Goal: Transaction & Acquisition: Purchase product/service

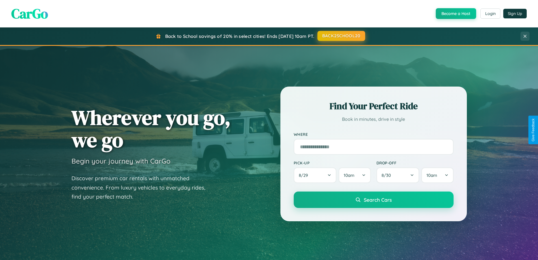
click at [341, 36] on button "BACK2SCHOOL20" at bounding box center [342, 36] width 48 height 10
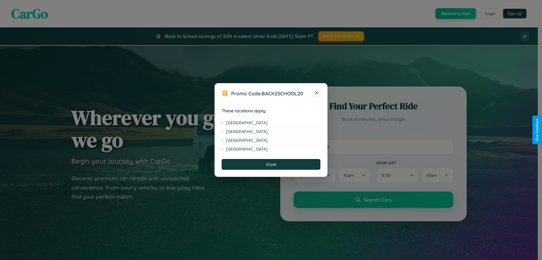
click at [317, 93] on icon at bounding box center [316, 92] width 3 height 3
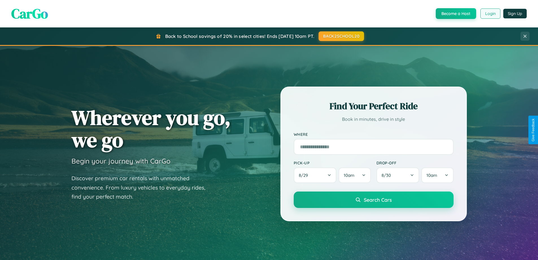
click at [490, 14] on button "Login" at bounding box center [491, 13] width 20 height 10
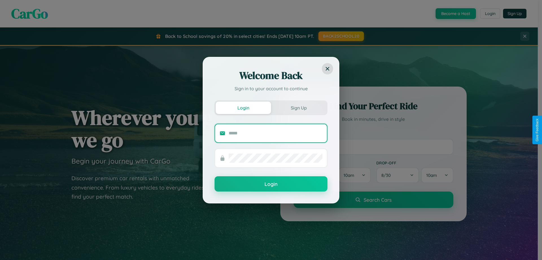
click at [276, 133] on input "text" at bounding box center [276, 133] width 94 height 9
type input "**********"
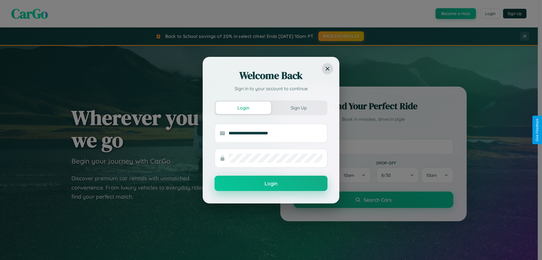
click at [271, 183] on button "Login" at bounding box center [271, 182] width 113 height 15
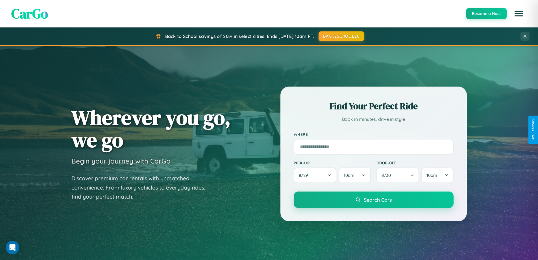
scroll to position [244, 0]
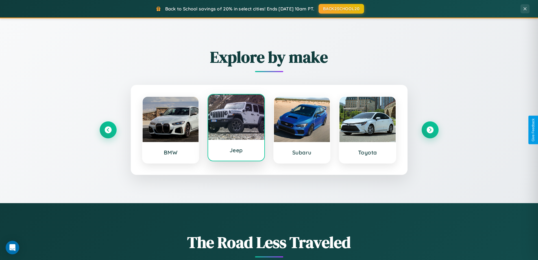
click at [236, 129] on div at bounding box center [236, 116] width 56 height 45
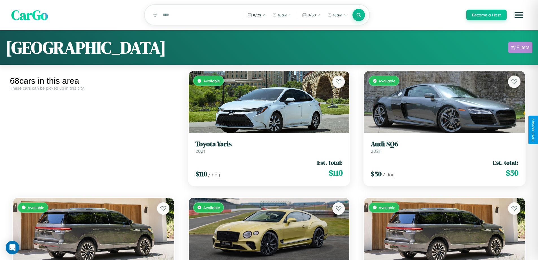
click at [520, 48] on div "Filters" at bounding box center [523, 48] width 13 height 6
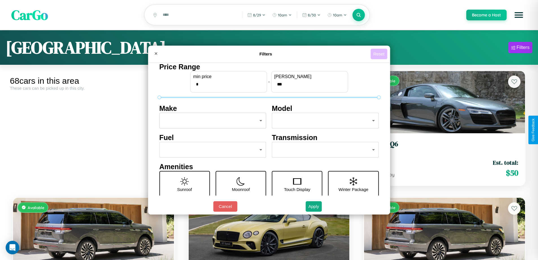
click at [380, 54] on button "Reset" at bounding box center [379, 54] width 17 height 10
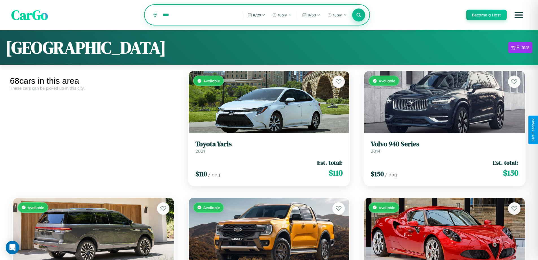
type input "****"
click at [358, 15] on icon at bounding box center [358, 14] width 5 height 5
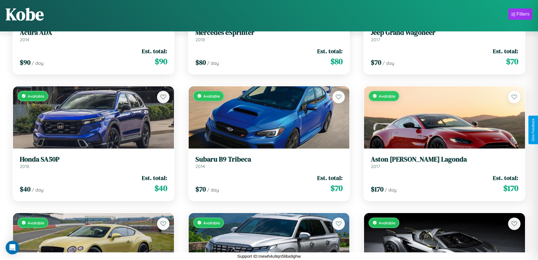
scroll to position [2483, 0]
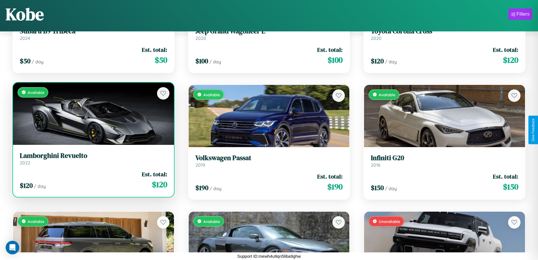
click at [93, 114] on div "Available" at bounding box center [93, 113] width 161 height 62
click at [93, 113] on div "Available" at bounding box center [93, 113] width 161 height 62
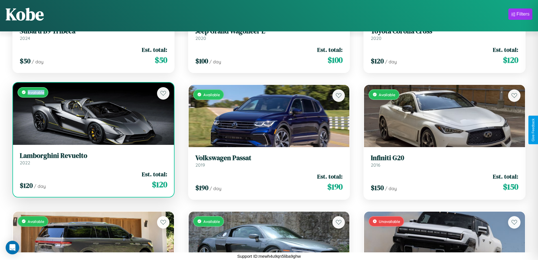
click at [93, 113] on div "Available" at bounding box center [93, 113] width 161 height 62
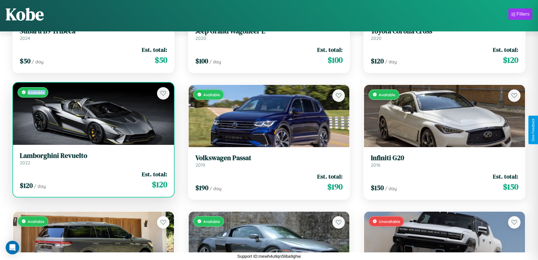
click at [93, 113] on div "Available" at bounding box center [93, 113] width 161 height 62
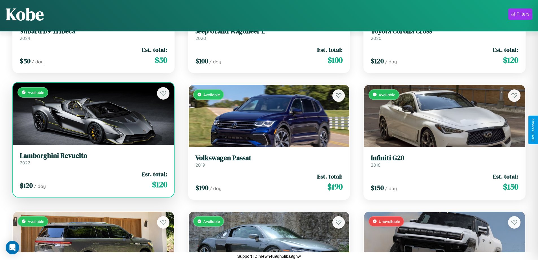
click at [93, 113] on div "Available" at bounding box center [93, 113] width 161 height 62
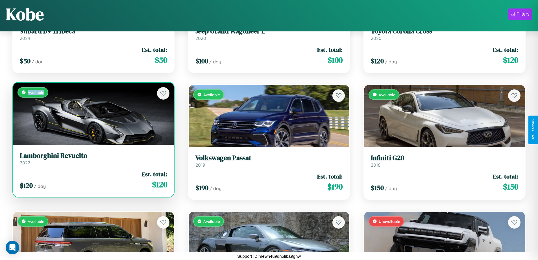
click at [93, 113] on div "Available" at bounding box center [93, 113] width 161 height 62
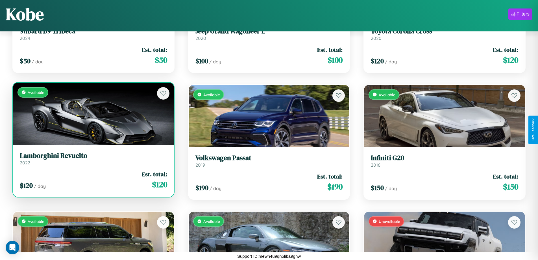
click at [93, 158] on h3 "Lamborghini Revuelto" at bounding box center [93, 155] width 147 height 8
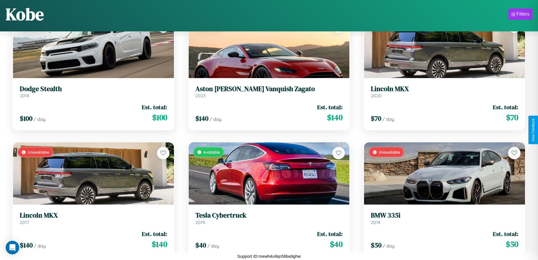
scroll to position [585, 0]
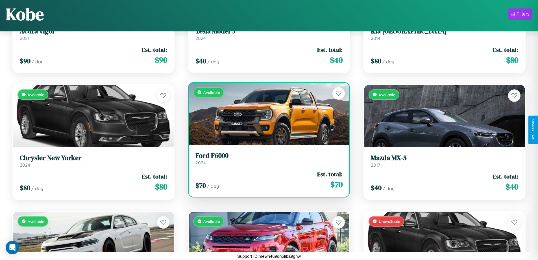
click at [267, 158] on h3 "Ford F6000" at bounding box center [268, 155] width 147 height 8
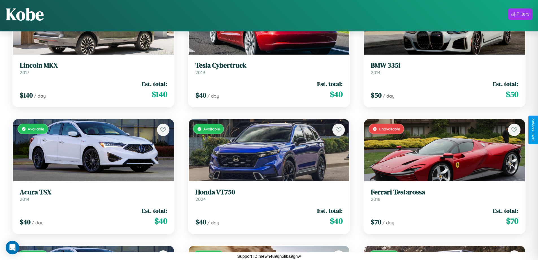
scroll to position [1344, 0]
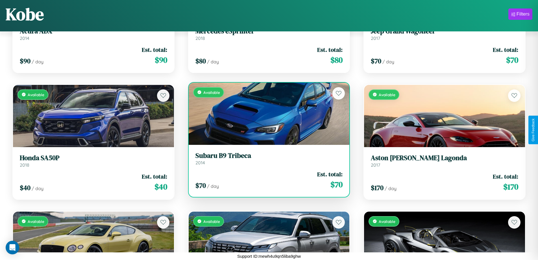
click at [267, 158] on h3 "Subaru B9 Tribeca" at bounding box center [268, 155] width 147 height 8
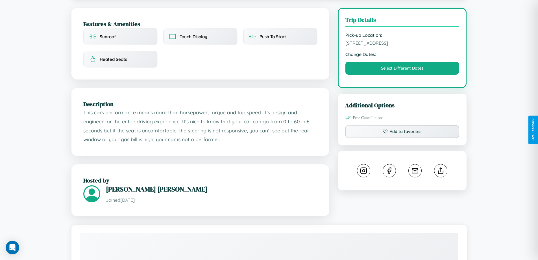
scroll to position [151, 0]
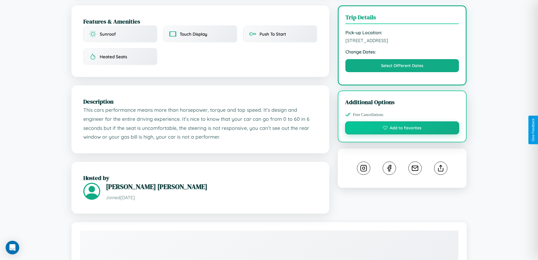
click at [402, 129] on button "Add to favorites" at bounding box center [402, 127] width 114 height 13
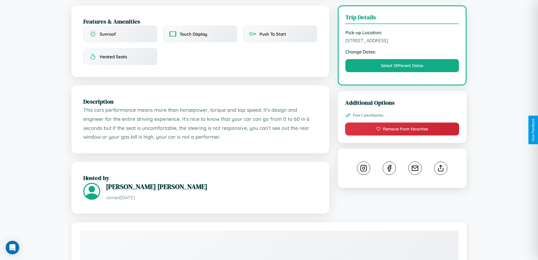
scroll to position [251, 0]
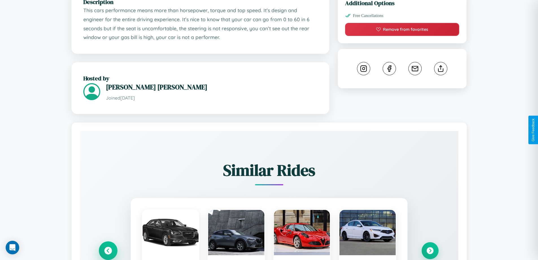
click at [108, 251] on icon at bounding box center [108, 250] width 8 height 8
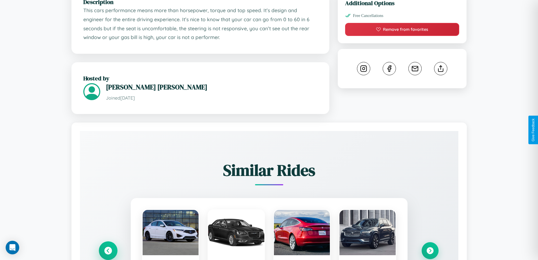
click at [108, 251] on icon at bounding box center [107, 249] width 9 height 9
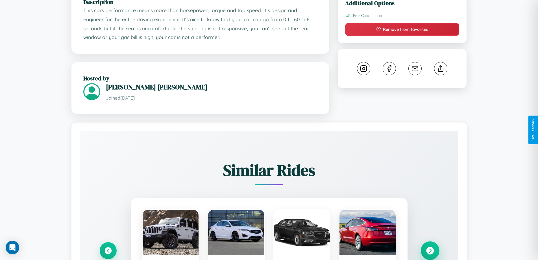
click at [430, 251] on icon at bounding box center [430, 250] width 8 height 8
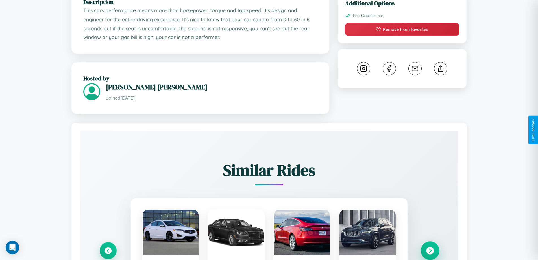
click at [430, 251] on icon at bounding box center [430, 250] width 8 height 8
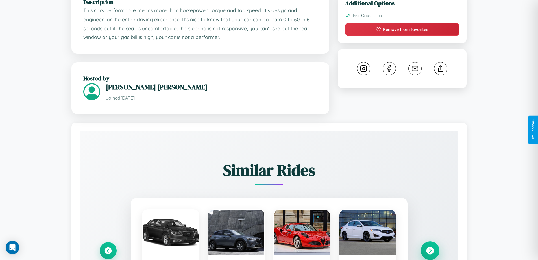
click at [430, 251] on icon at bounding box center [430, 250] width 8 height 8
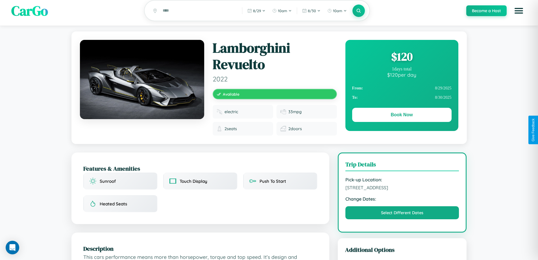
scroll to position [0, 0]
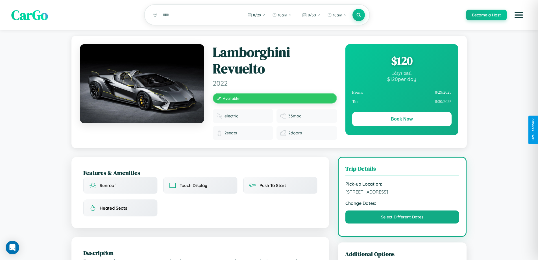
click at [402, 62] on div "$ 120" at bounding box center [401, 60] width 99 height 15
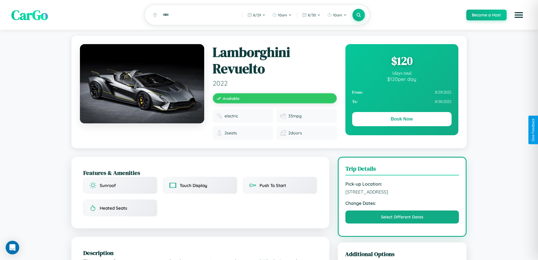
click at [402, 62] on div "$ 120" at bounding box center [401, 60] width 99 height 15
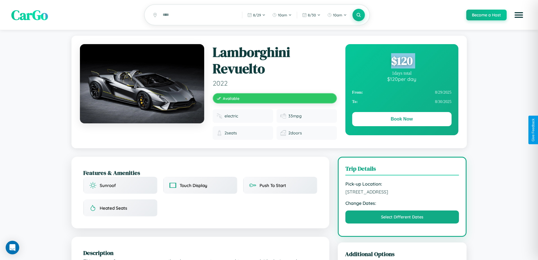
click at [402, 62] on div "$ 120" at bounding box center [401, 60] width 99 height 15
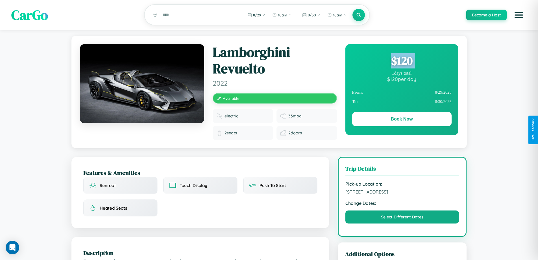
click at [402, 62] on div "$ 120" at bounding box center [401, 60] width 99 height 15
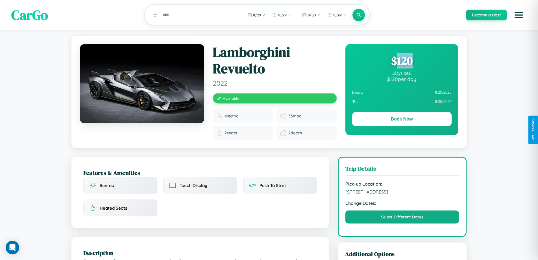
click at [402, 62] on div "$ 120" at bounding box center [401, 60] width 99 height 15
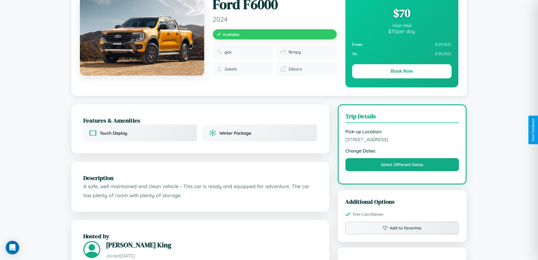
scroll to position [186, 0]
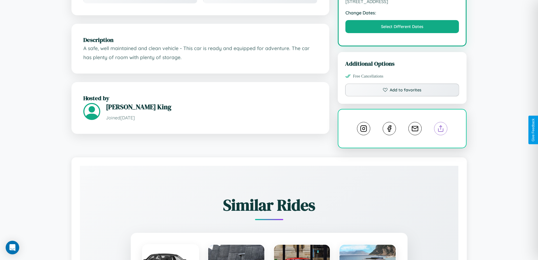
click at [441, 129] on line at bounding box center [441, 127] width 0 height 4
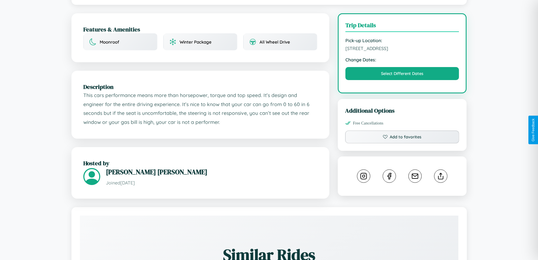
scroll to position [147, 0]
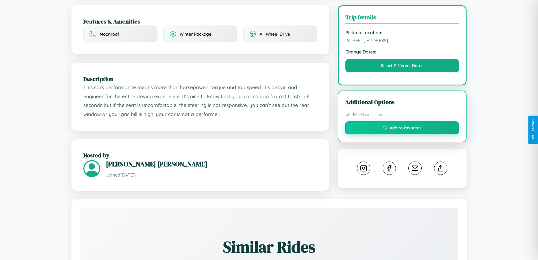
click at [402, 130] on button "Add to favorites" at bounding box center [402, 127] width 114 height 13
